Goal: Find specific page/section

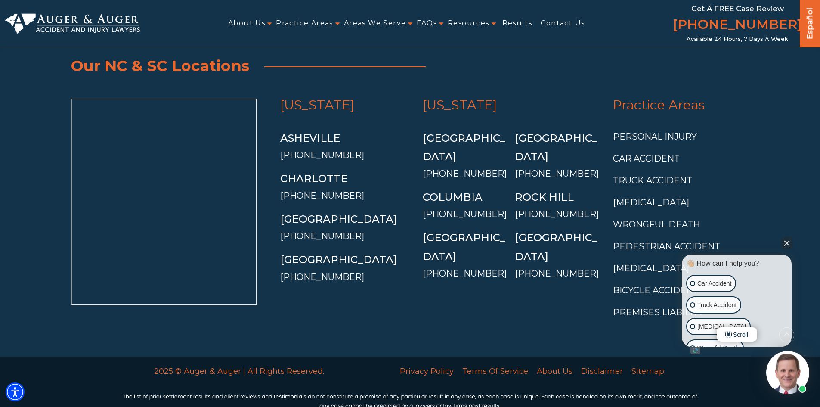
scroll to position [3221, 0]
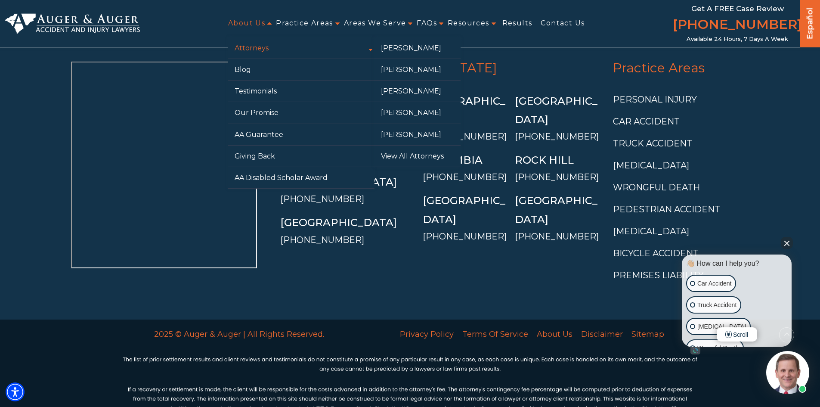
click at [259, 45] on link "Attorneys" at bounding box center [301, 47] width 146 height 21
